Goal: Transaction & Acquisition: Purchase product/service

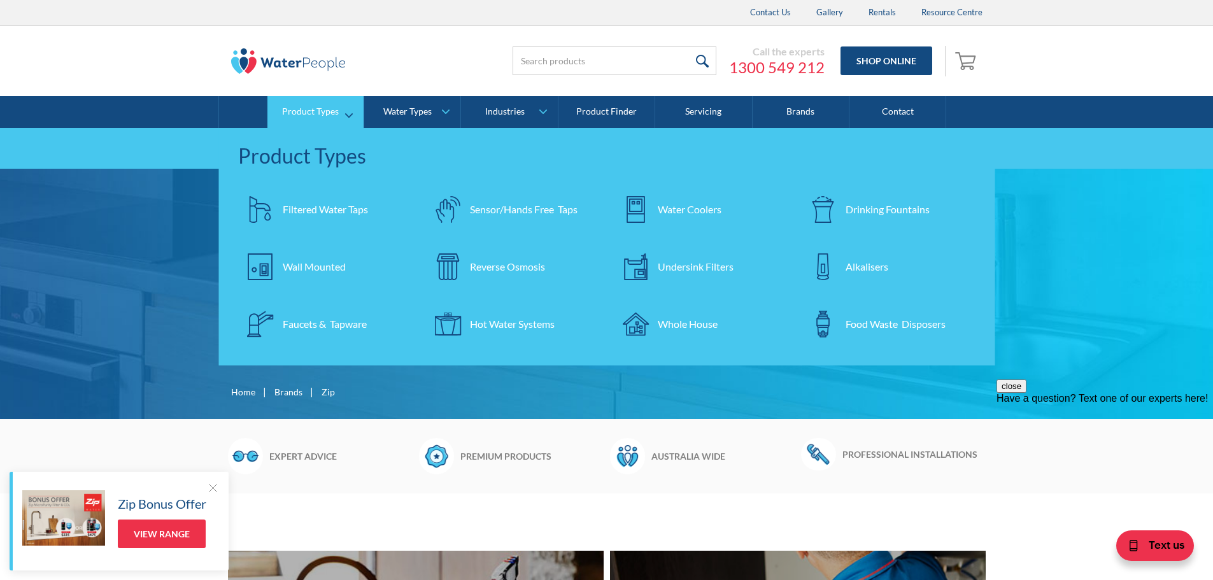
click at [323, 204] on div "Filtered Water Taps" at bounding box center [325, 209] width 85 height 15
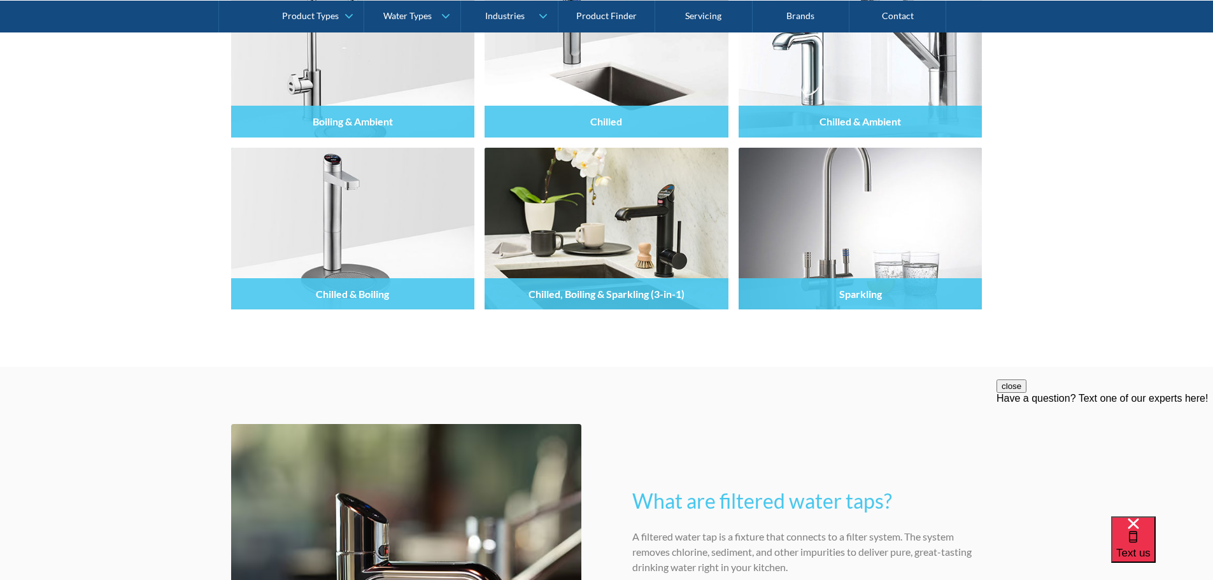
scroll to position [1338, 0]
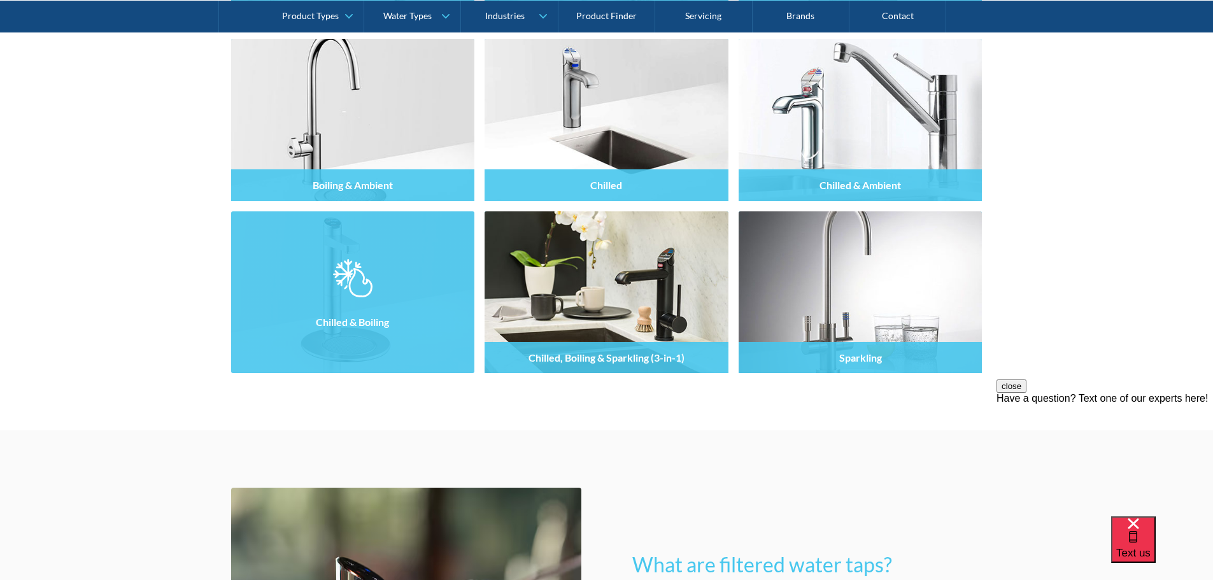
click at [366, 283] on img at bounding box center [352, 278] width 39 height 38
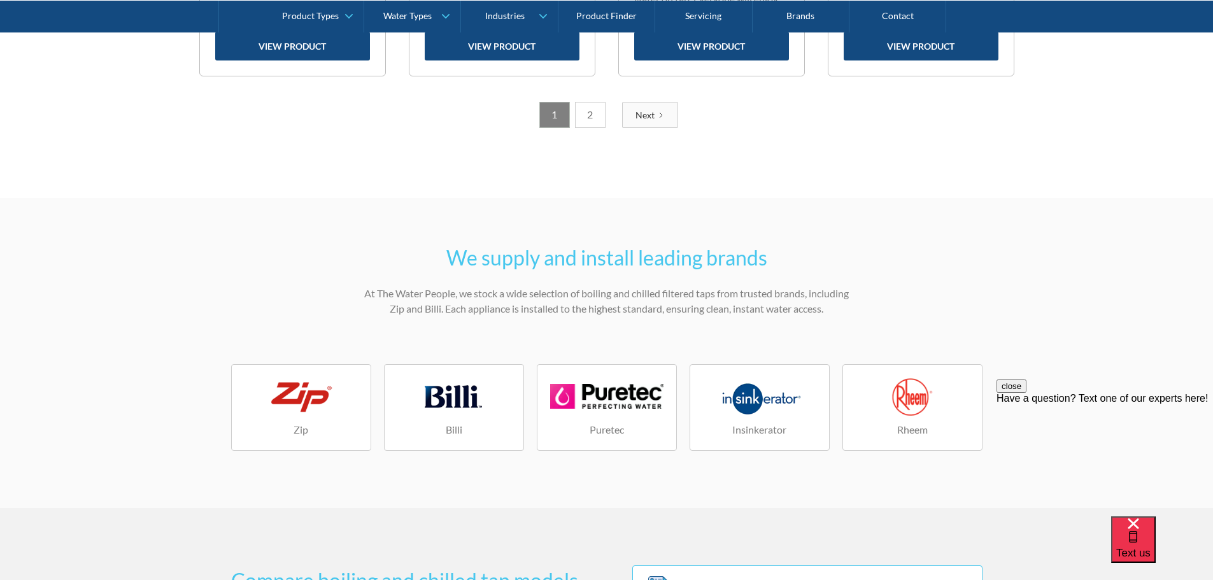
scroll to position [1847, 0]
click at [587, 117] on link "2" at bounding box center [590, 116] width 31 height 26
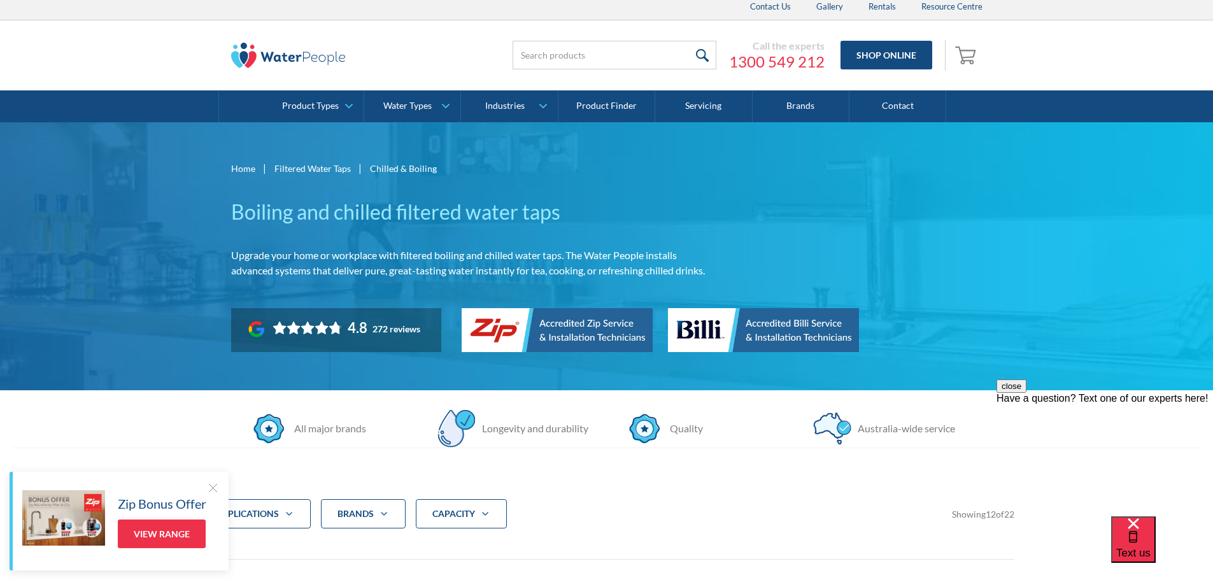
scroll to position [0, 0]
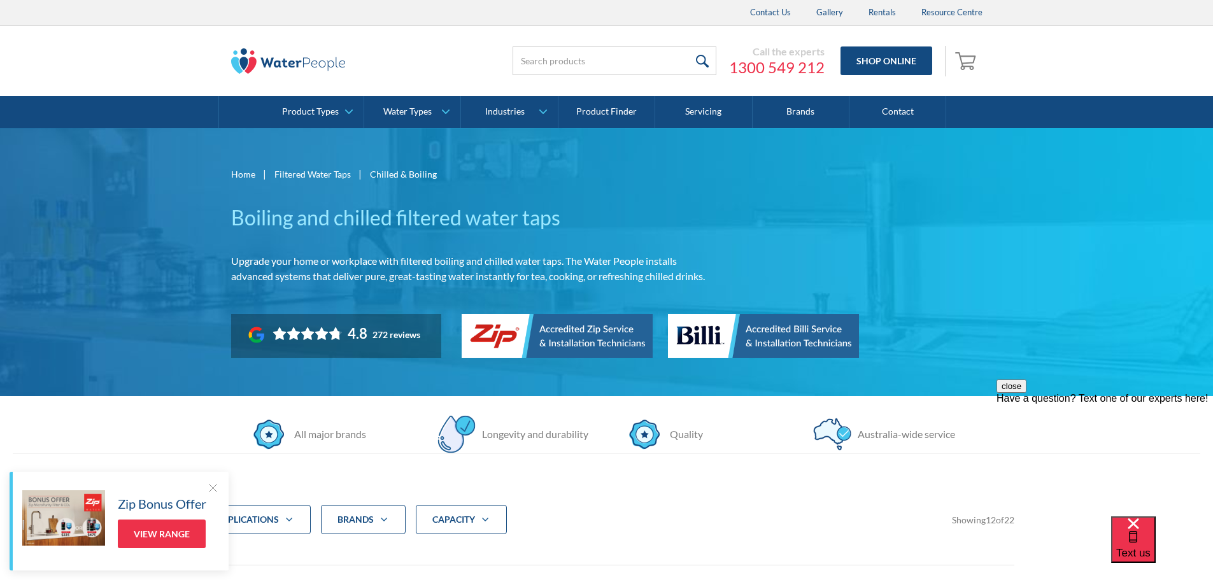
click at [286, 62] on img at bounding box center [288, 60] width 115 height 25
